Goal: Information Seeking & Learning: Check status

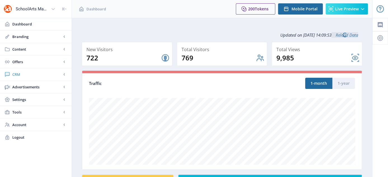
click at [14, 72] on span "CRM" at bounding box center [36, 75] width 49 height 6
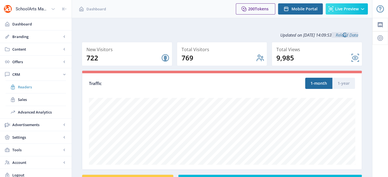
click at [32, 87] on span "Readers" at bounding box center [42, 87] width 48 height 6
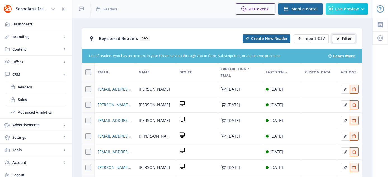
click at [343, 39] on span "Filter" at bounding box center [347, 38] width 10 height 4
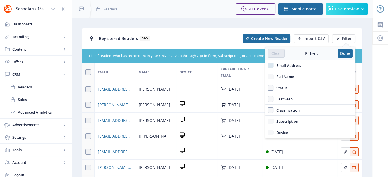
click at [272, 63] on span at bounding box center [271, 66] width 6 height 6
click at [268, 65] on input "Email Address" at bounding box center [268, 65] width 0 height 0
checkbox input "true"
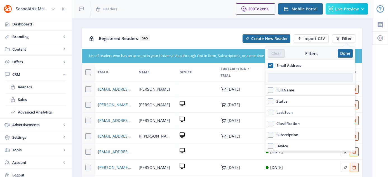
click at [281, 77] on input "text" at bounding box center [310, 77] width 85 height 9
click at [280, 76] on input "text" at bounding box center [310, 77] width 85 height 9
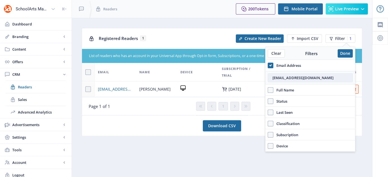
type input "[EMAIL_ADDRESS][DOMAIN_NAME]"
click at [343, 55] on button "Done" at bounding box center [345, 53] width 15 height 8
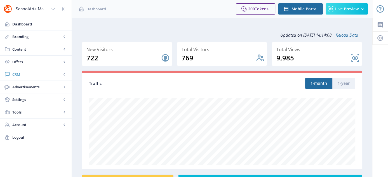
click at [17, 76] on span "CRM" at bounding box center [36, 75] width 49 height 6
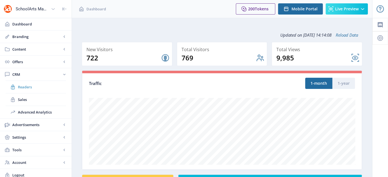
click at [25, 84] on span "Readers" at bounding box center [42, 87] width 48 height 6
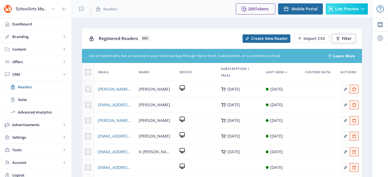
click at [348, 39] on span "Filter" at bounding box center [347, 38] width 10 height 4
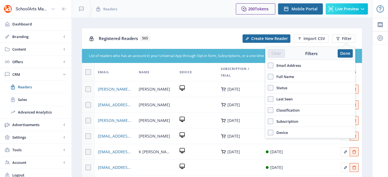
click at [282, 65] on span "Email Address" at bounding box center [287, 65] width 28 height 7
click at [268, 65] on input "Email Address" at bounding box center [268, 65] width 0 height 0
checkbox input "true"
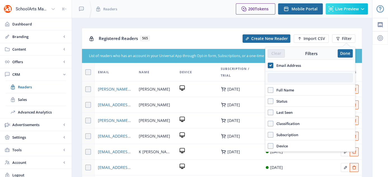
click at [286, 81] on input "text" at bounding box center [310, 77] width 85 height 9
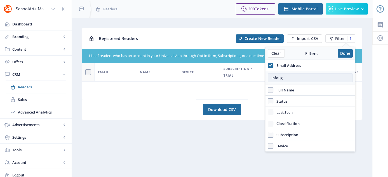
click at [281, 79] on input "nfoug" at bounding box center [310, 77] width 85 height 9
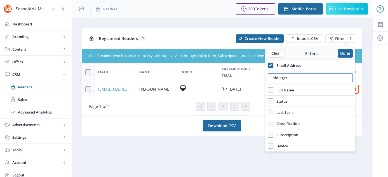
type input "nfoulger"
click at [108, 88] on span "[EMAIL_ADDRESS][DOMAIN_NAME]" at bounding box center [115, 89] width 35 height 7
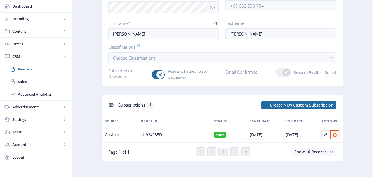
scroll to position [84, 0]
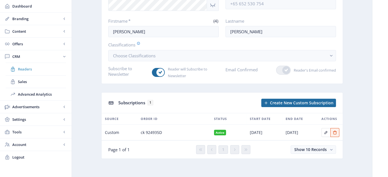
click at [29, 70] on span "Readers" at bounding box center [42, 69] width 48 height 6
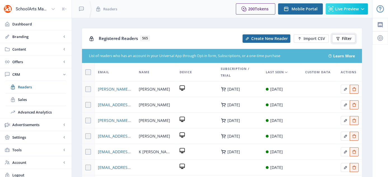
click at [349, 37] on span "Filter" at bounding box center [347, 38] width 10 height 4
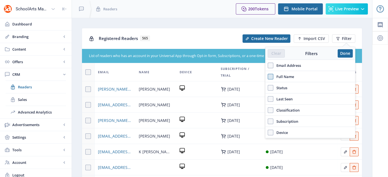
click at [269, 76] on span at bounding box center [271, 77] width 6 height 6
click at [268, 76] on input "Full Name" at bounding box center [268, 76] width 0 height 0
checkbox input "true"
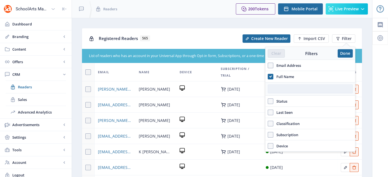
click at [277, 86] on input "text" at bounding box center [310, 88] width 85 height 9
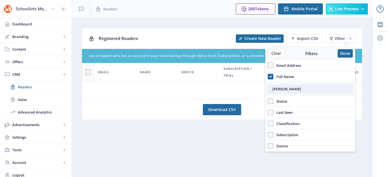
type input "Lorraine Markey"
click at [270, 132] on span at bounding box center [271, 135] width 6 height 6
click at [268, 135] on input "Subscription" at bounding box center [268, 135] width 0 height 0
checkbox input "true"
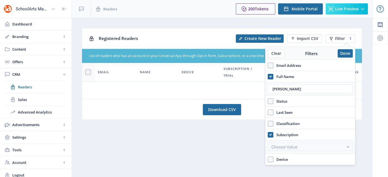
click at [270, 72] on div "Full Name" at bounding box center [309, 76] width 89 height 11
click at [271, 78] on icon at bounding box center [270, 77] width 3 height 6
click at [268, 77] on input "Full Name" at bounding box center [268, 76] width 0 height 0
checkbox input "false"
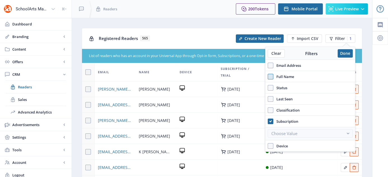
click at [273, 125] on div "Subscription" at bounding box center [309, 121] width 89 height 11
click at [272, 120] on span at bounding box center [271, 122] width 6 height 6
click at [268, 121] on input "Subscription" at bounding box center [268, 121] width 0 height 0
checkbox input "false"
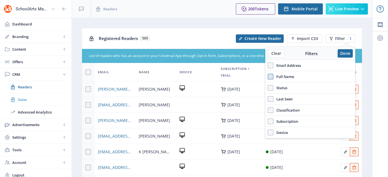
click at [22, 103] on link "Sales" at bounding box center [36, 99] width 60 height 12
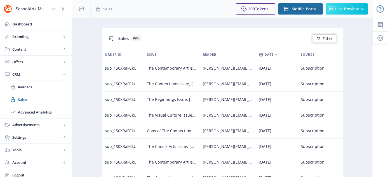
click at [324, 36] on span "Filter" at bounding box center [327, 38] width 10 height 4
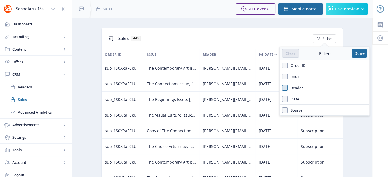
click at [285, 86] on span at bounding box center [285, 88] width 6 height 6
click at [282, 88] on input "Reader" at bounding box center [282, 88] width 0 height 0
checkbox input "true"
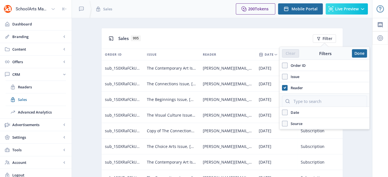
click at [367, 53] on div "Clear Filters Done" at bounding box center [324, 53] width 89 height 13
click at [358, 52] on button "Done" at bounding box center [359, 53] width 15 height 8
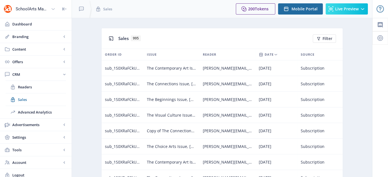
click at [41, 11] on div "SchoolArts Magazine" at bounding box center [32, 9] width 33 height 12
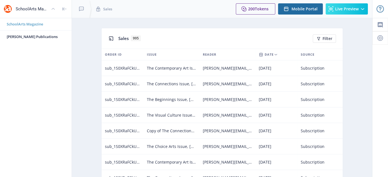
click at [27, 25] on span "SchoolArts Magazine" at bounding box center [38, 24] width 63 height 6
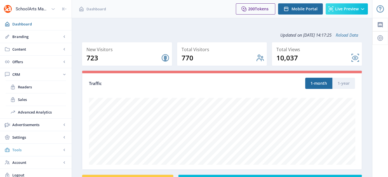
click at [19, 150] on span "Tools" at bounding box center [36, 150] width 49 height 6
